Goal: Transaction & Acquisition: Purchase product/service

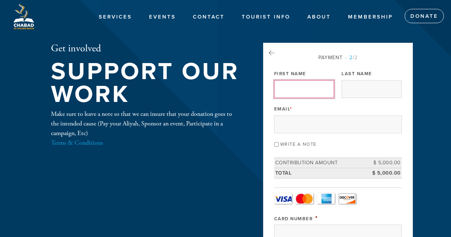
click at [295, 90] on input "First Name" at bounding box center [304, 89] width 60 height 18
type input "yohan"
click at [343, 77] on label "Last Name" at bounding box center [357, 74] width 31 height 6
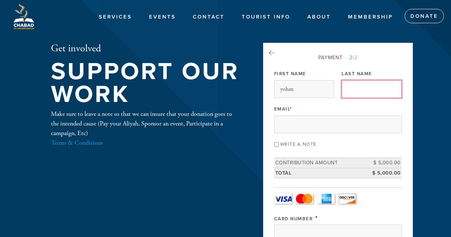
click at [343, 80] on input "Last Name" at bounding box center [372, 89] width 60 height 18
type input "Assouli"
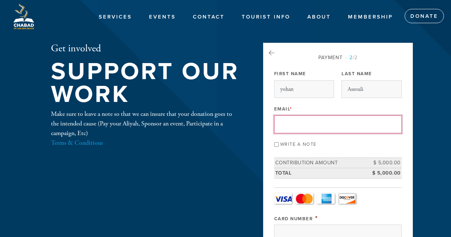
click at [304, 121] on input "Email *" at bounding box center [338, 125] width 128 height 18
type input "[EMAIL_ADDRESS][DOMAIN_NAME]"
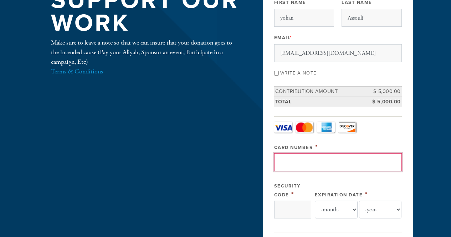
click at [305, 160] on input "Card Number" at bounding box center [338, 162] width 128 height 18
paste input "[CREDIT_CARD_NUMBER]"
type input "[CREDIT_CARD_NUMBER]"
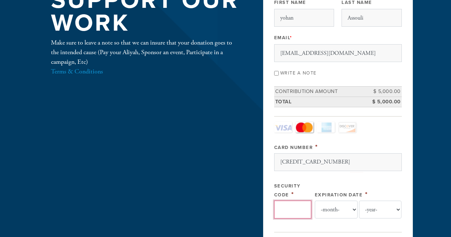
click at [300, 216] on input "Security Code" at bounding box center [292, 210] width 37 height 18
click at [285, 212] on input "Security Code" at bounding box center [292, 210] width 37 height 18
type input "022"
click at [330, 204] on select "-month- 01 02 03 04 05 06 07 08 09 10 11 12" at bounding box center [336, 210] width 43 height 18
select select "9"
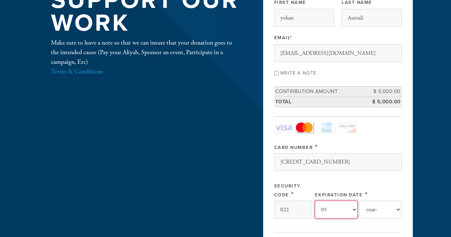
click at [315, 201] on select "-month- 01 02 03 04 05 06 07 08 09 10 11 12" at bounding box center [336, 210] width 43 height 18
click at [389, 207] on select "-year- 2025 2026 2027 2028 2029 2030 2031 2032 2033 2034 2035" at bounding box center [380, 210] width 43 height 18
select select "2028"
click at [359, 201] on select "-year- 2025 2026 2027 2028 2029 2030 2031 2032 2033 2034 2035" at bounding box center [380, 210] width 43 height 18
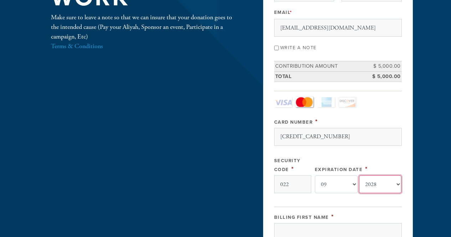
scroll to position [143, 0]
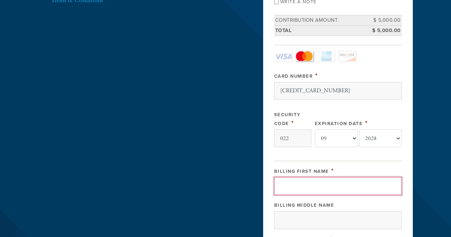
click at [317, 189] on input "Billing First Name" at bounding box center [338, 186] width 128 height 18
type input "Chay"
type input "amar"
type input "[STREET_ADDRESS]"
type input "[GEOGRAPHIC_DATA]"
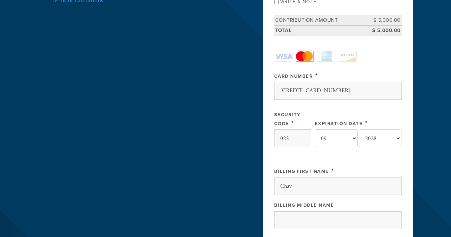
type input "33160"
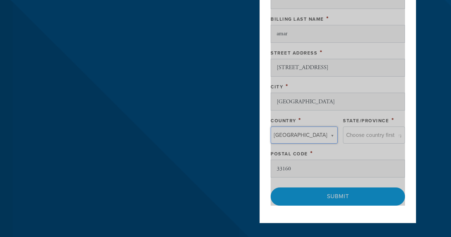
type input "[GEOGRAPHIC_DATA]"
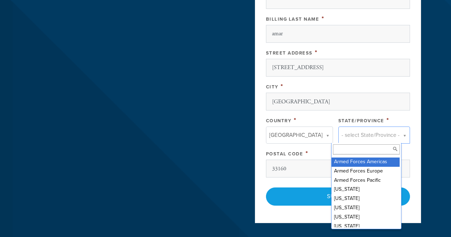
scroll to position [107, 0]
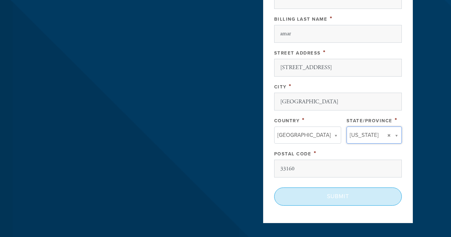
click at [340, 197] on input "Submit" at bounding box center [338, 197] width 128 height 18
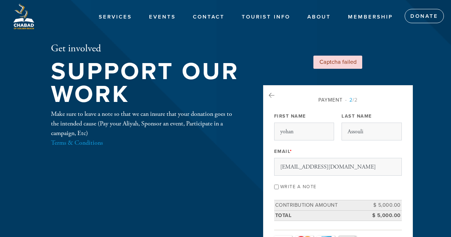
scroll to position [107, 0]
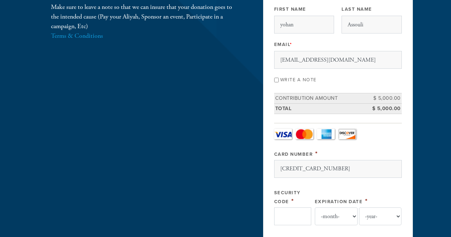
type input "[CREDIT_CARD_NUMBER]"
click at [282, 215] on input "Security Code" at bounding box center [292, 217] width 37 height 18
type input "022"
select select "9"
select select "2028"
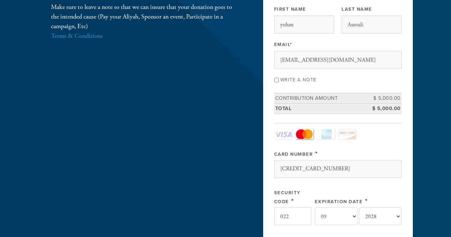
scroll to position [253, 0]
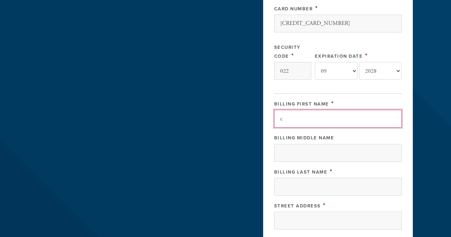
type input "Chay"
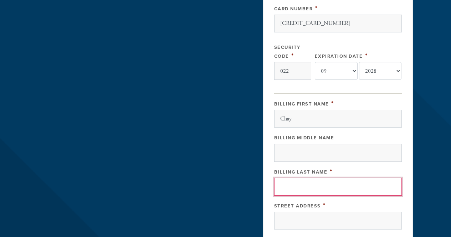
type input "Amar"
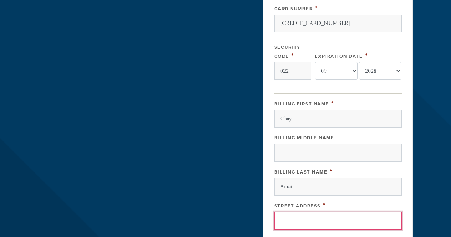
type input "19201 Collins Avenue"
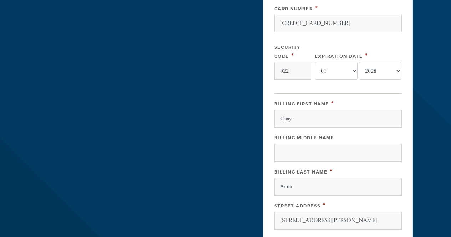
type input "Sunny Isles Beach"
type input "33160"
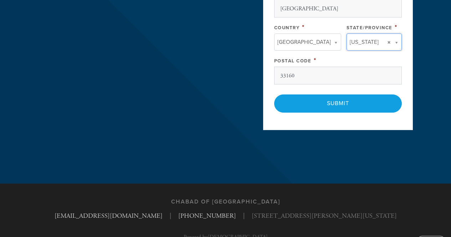
scroll to position [499, 0]
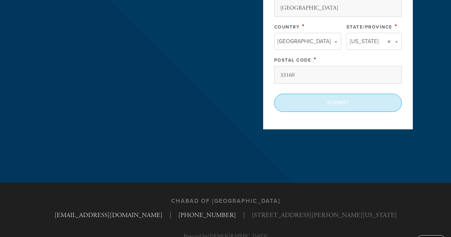
click at [345, 108] on input "Submit" at bounding box center [338, 103] width 128 height 18
